Goal: Check status: Check status

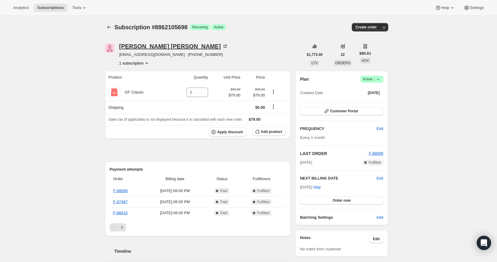
click at [139, 47] on div "[PERSON_NAME]" at bounding box center [173, 46] width 109 height 6
